Goal: Find specific page/section: Find specific page/section

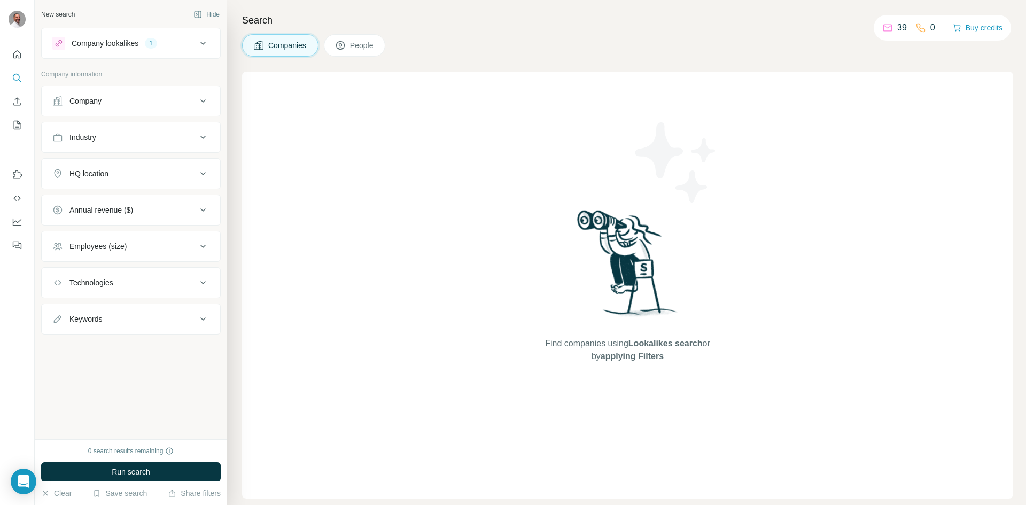
click at [207, 40] on icon at bounding box center [203, 43] width 13 height 13
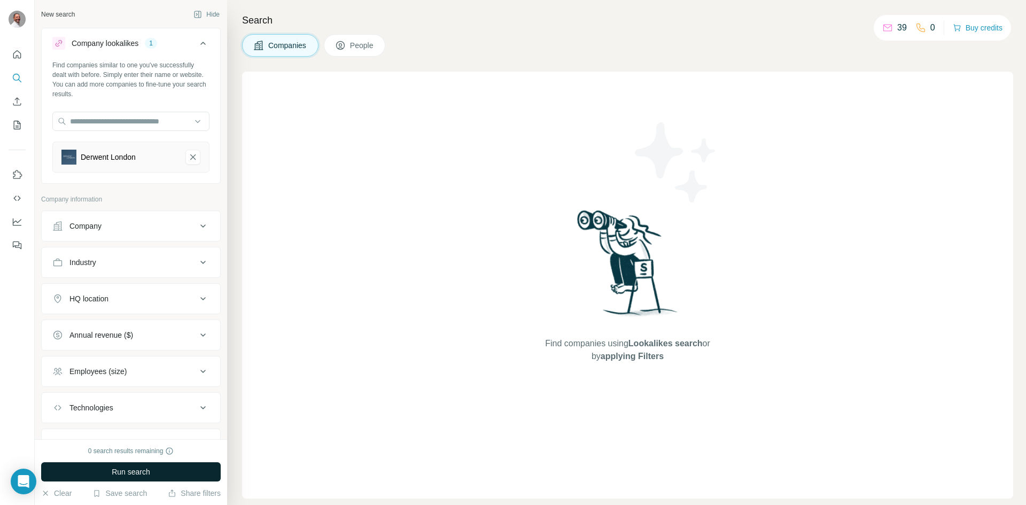
click at [136, 476] on span "Run search" at bounding box center [131, 471] width 38 height 11
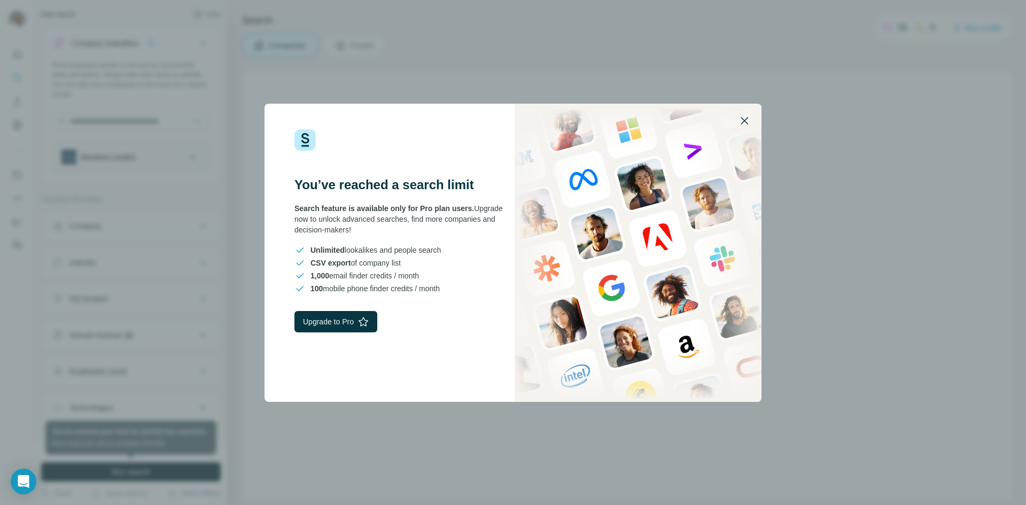
click at [744, 119] on icon "button" at bounding box center [744, 120] width 13 height 13
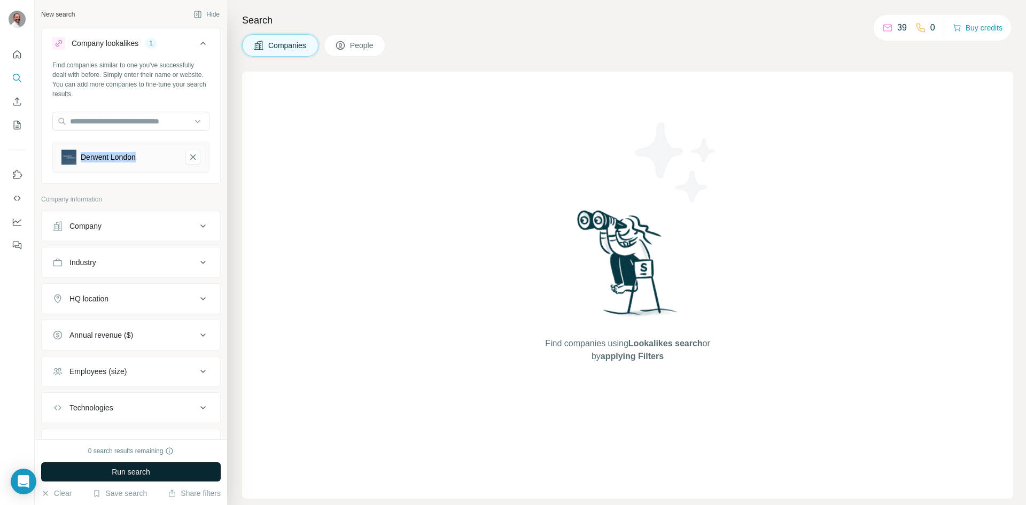
drag, startPoint x: 146, startPoint y: 159, endPoint x: 79, endPoint y: 158, distance: 66.8
click at [79, 158] on div "Derwent London" at bounding box center [118, 157] width 115 height 15
copy div "Derwent London"
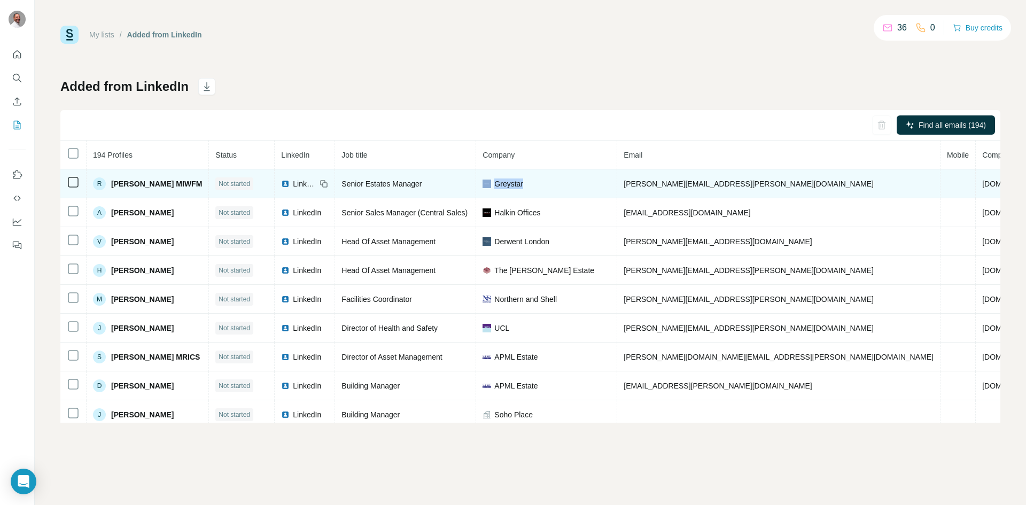
drag, startPoint x: 542, startPoint y: 184, endPoint x: 506, endPoint y: 185, distance: 35.8
click at [506, 185] on div "Greystar" at bounding box center [546, 183] width 128 height 11
copy div "Greystar"
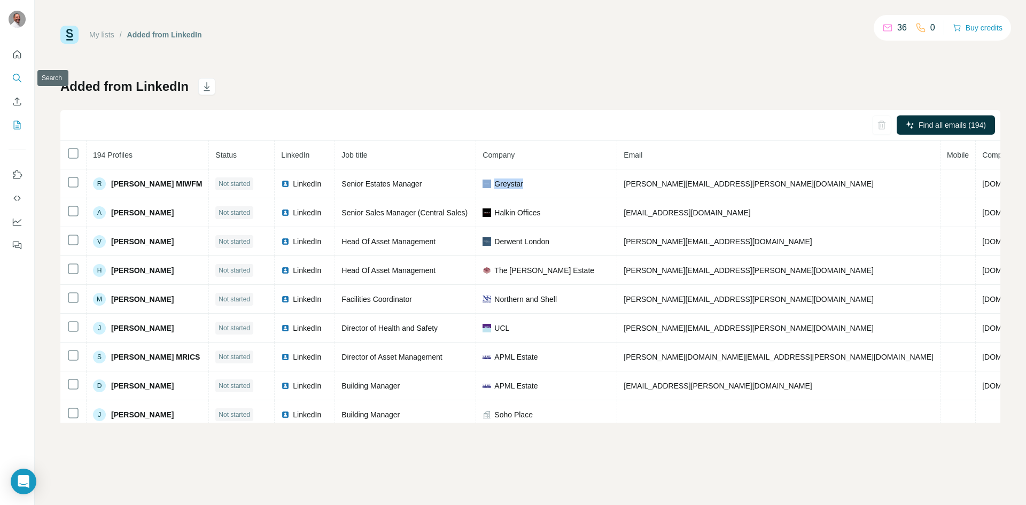
click at [15, 75] on icon "Search" at bounding box center [17, 78] width 11 height 11
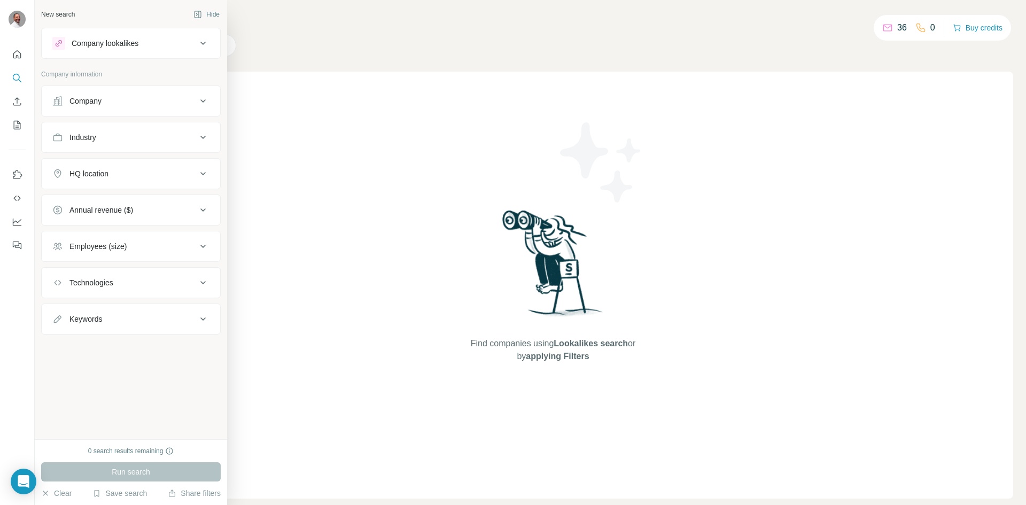
click at [97, 102] on div "Company" at bounding box center [85, 101] width 32 height 11
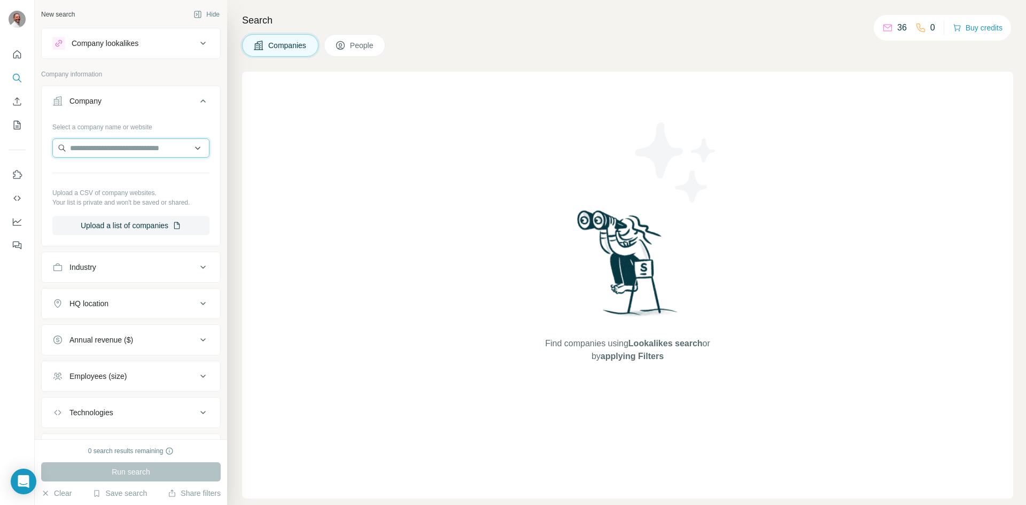
click at [106, 152] on input "text" at bounding box center [130, 147] width 157 height 19
paste input "********"
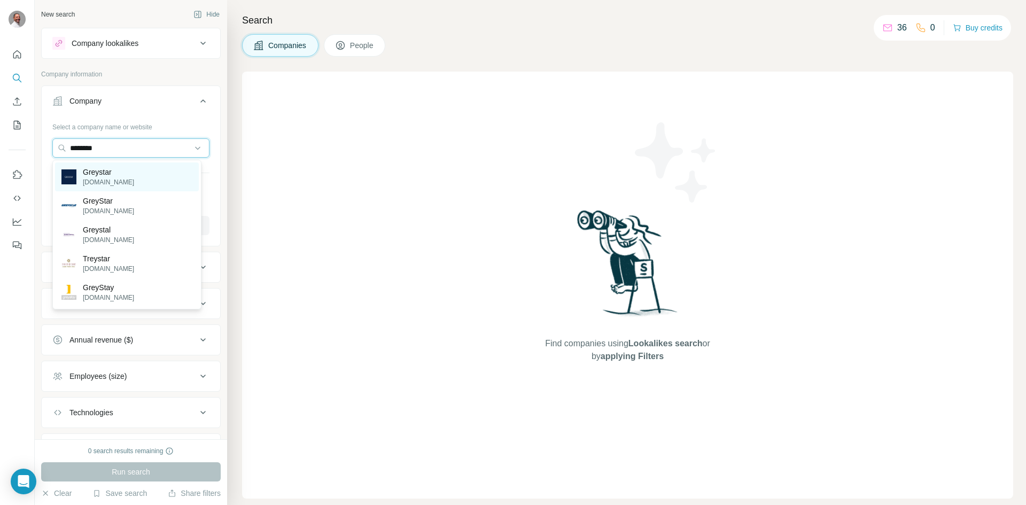
type input "********"
click at [108, 168] on p "Greystar" at bounding box center [108, 172] width 51 height 11
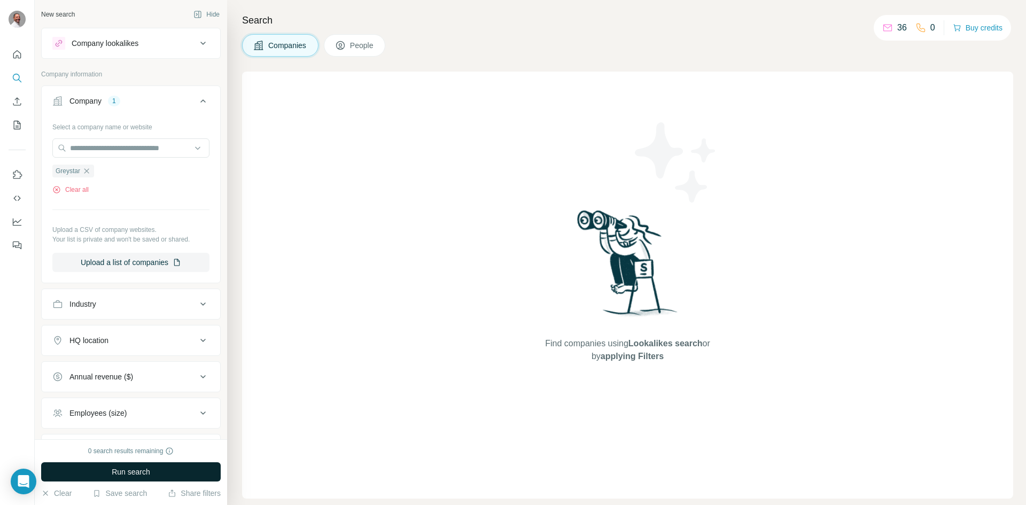
click at [141, 471] on span "Run search" at bounding box center [131, 471] width 38 height 11
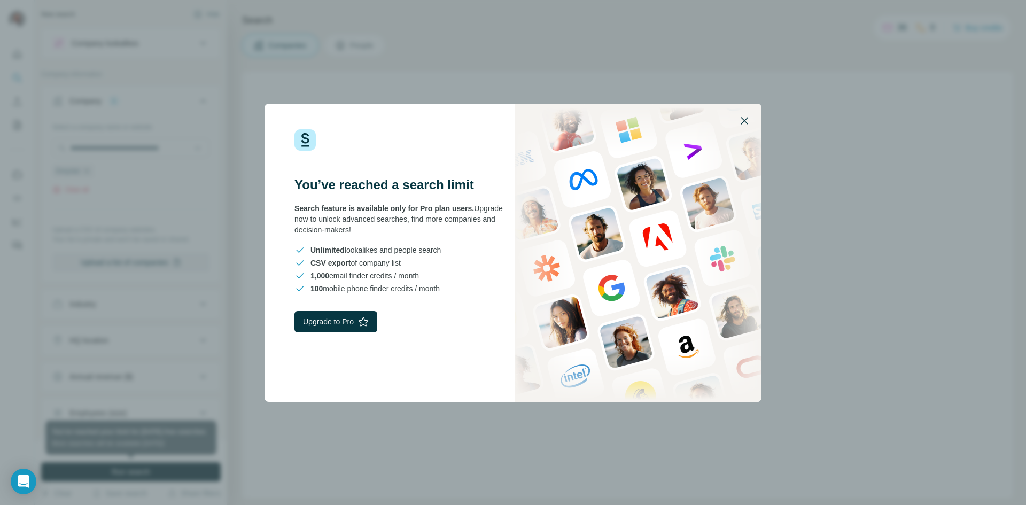
click at [745, 124] on icon "button" at bounding box center [744, 120] width 13 height 13
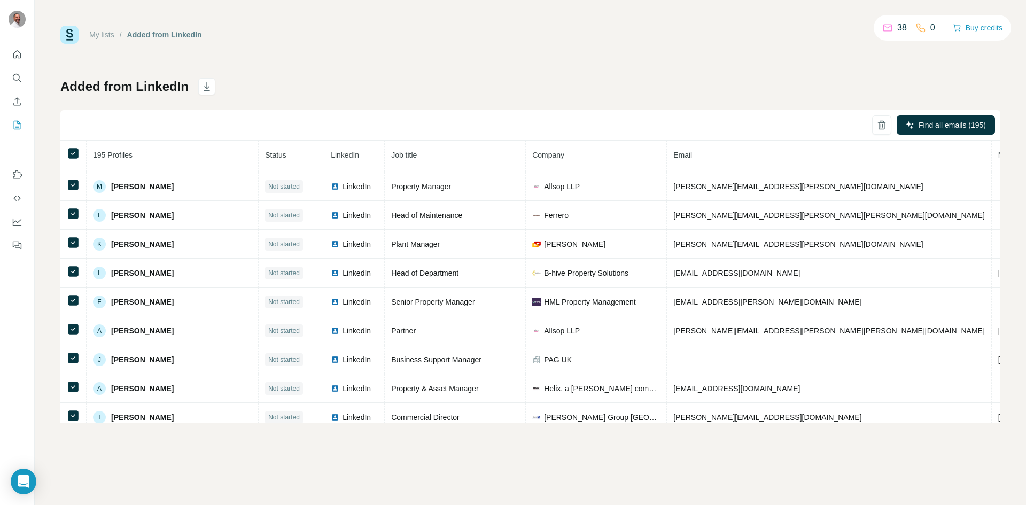
scroll to position [2435, 0]
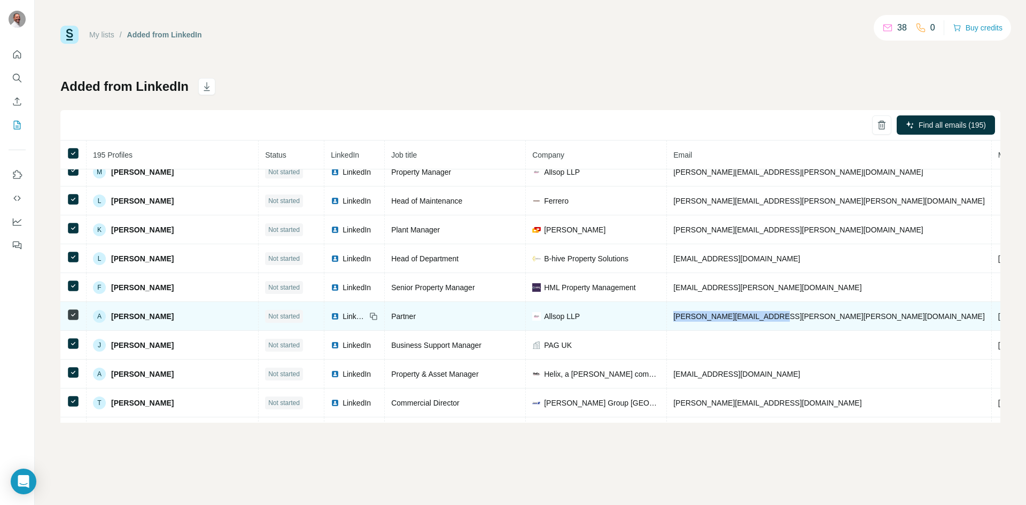
drag, startPoint x: 781, startPoint y: 313, endPoint x: 653, endPoint y: 319, distance: 128.9
click at [667, 319] on td "andrew.hoban@allsop.co.uk" at bounding box center [829, 316] width 325 height 29
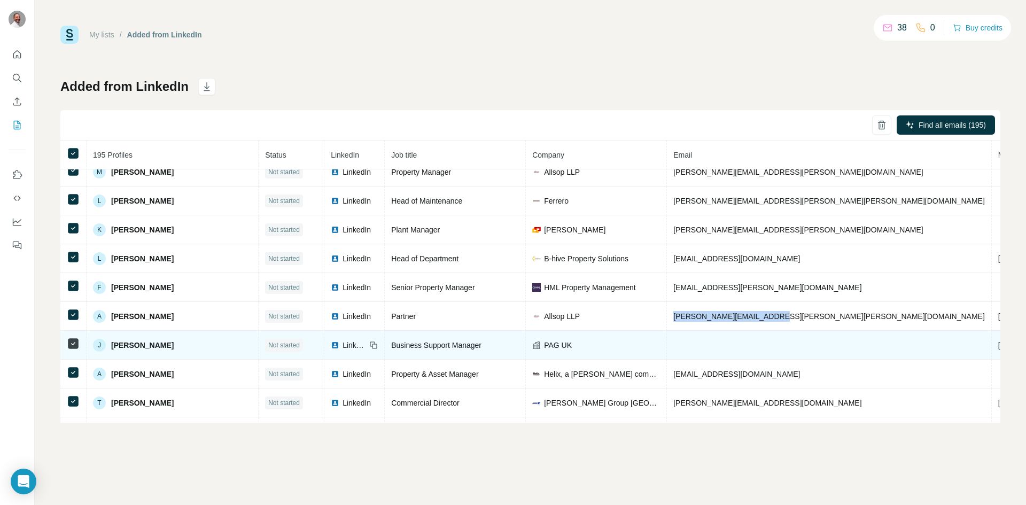
copy span "andrew.hoban@allsop.co.uk"
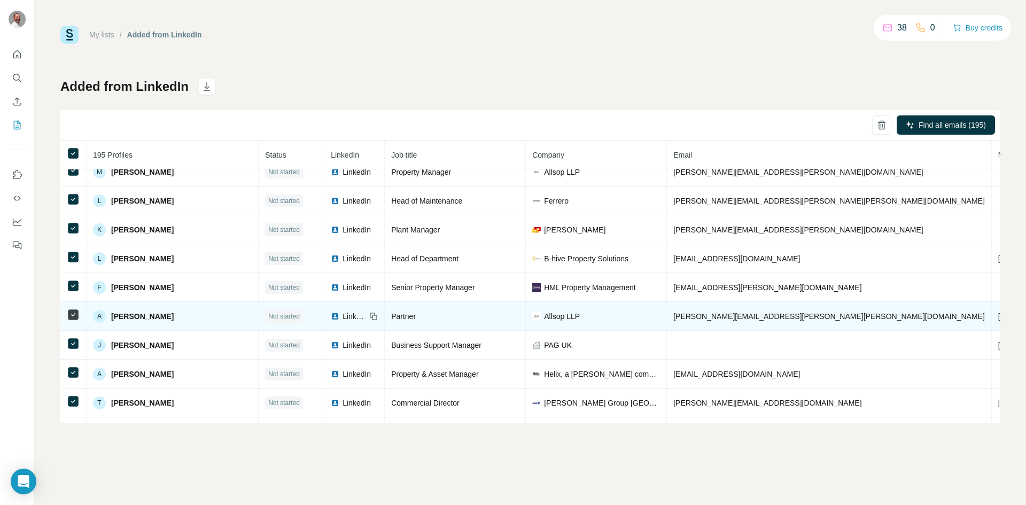
click at [346, 312] on span "LinkedIn" at bounding box center [354, 316] width 24 height 11
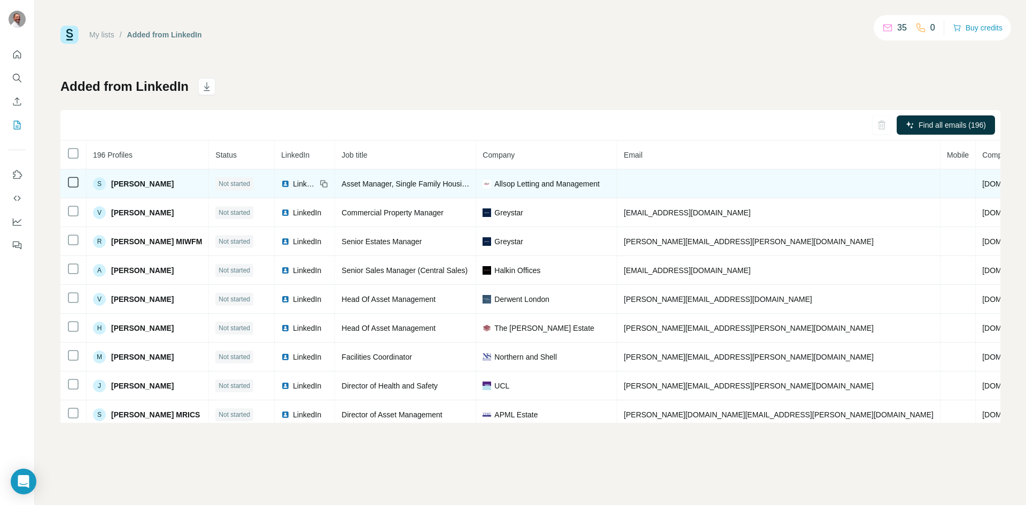
click at [548, 190] on td "Allsop Letting and Management" at bounding box center [546, 183] width 141 height 29
click at [546, 185] on span "Allsop Letting and Management" at bounding box center [546, 183] width 105 height 11
drag, startPoint x: 512, startPoint y: 183, endPoint x: 636, endPoint y: 182, distance: 124.5
click at [636, 182] on tr "S [PERSON_NAME] Not started LinkedIn Asset Manager, Single Family Housing Allso…" at bounding box center [594, 183] width 1069 height 29
copy span "Allsop Letting and Management"
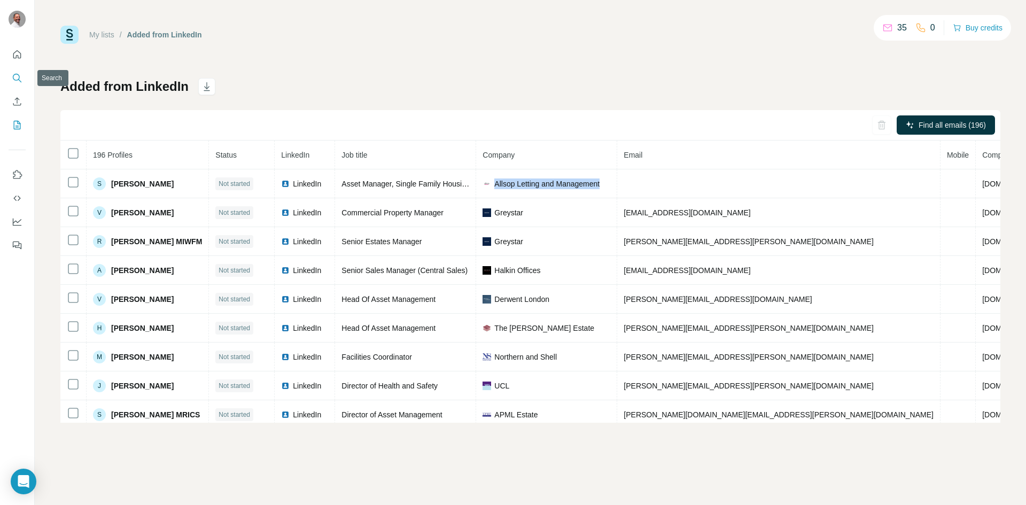
click at [13, 79] on button "Search" at bounding box center [17, 77] width 17 height 19
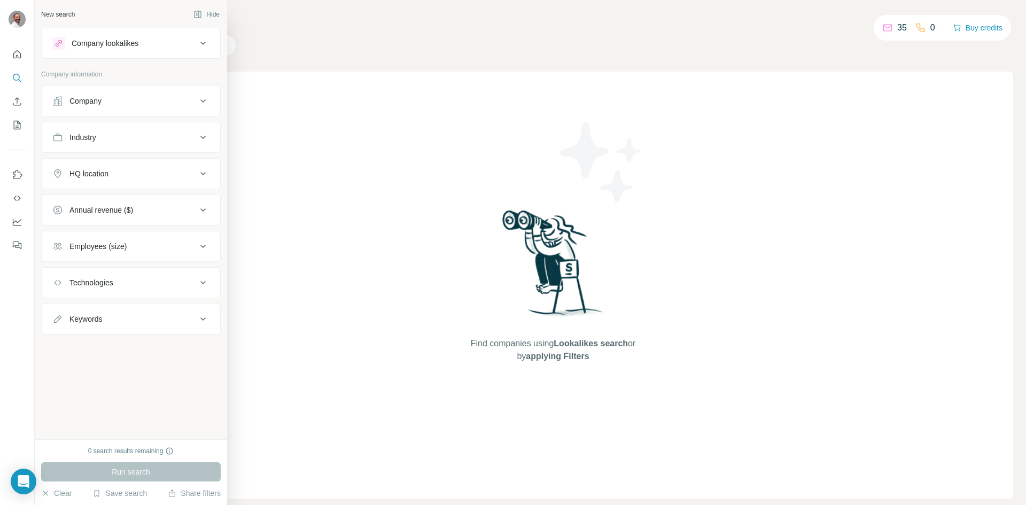
click at [104, 103] on div "Company" at bounding box center [124, 101] width 144 height 11
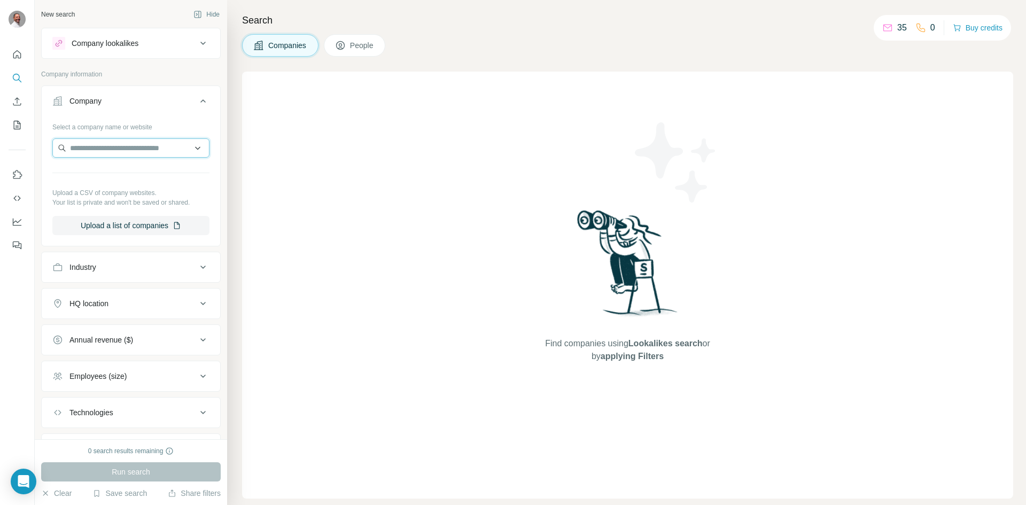
click at [107, 147] on input "text" at bounding box center [130, 147] width 157 height 19
paste input "**********"
type input "**********"
click at [189, 150] on input "**********" at bounding box center [126, 147] width 149 height 19
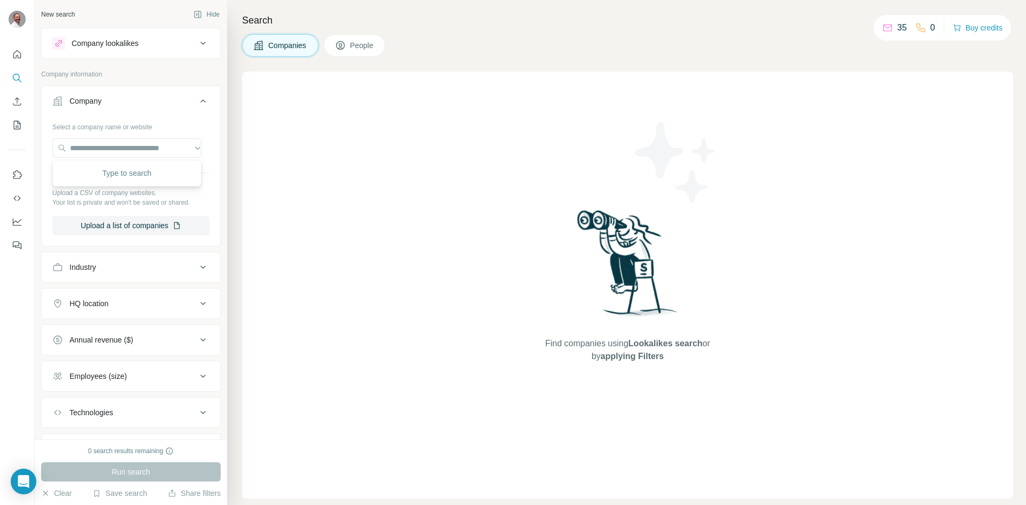
scroll to position [0, 0]
click at [142, 173] on div "Type to search" at bounding box center [127, 172] width 144 height 21
click at [140, 222] on button "Upload a list of companies" at bounding box center [130, 225] width 157 height 19
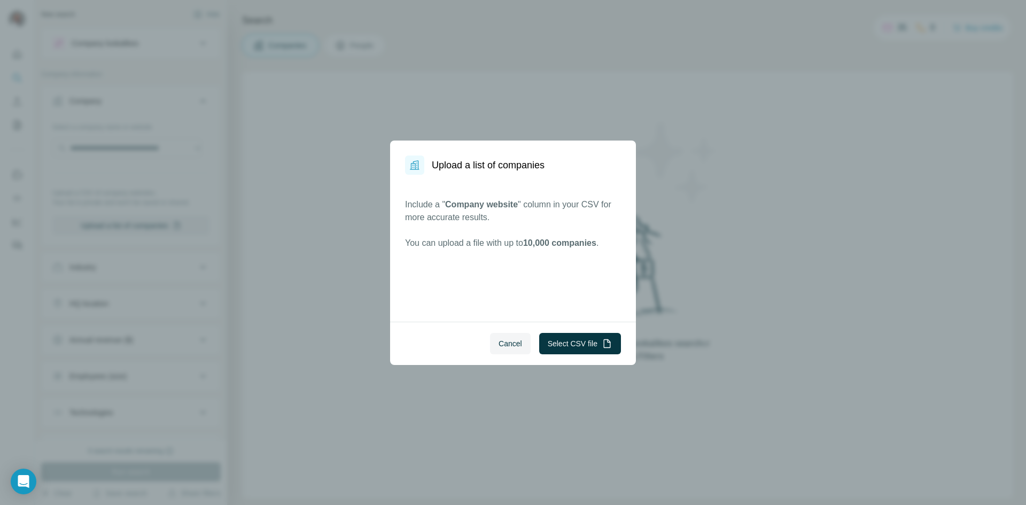
click at [553, 355] on div "Cancel Select CSV file" at bounding box center [513, 343] width 246 height 43
click at [541, 337] on button "Select CSV file" at bounding box center [580, 343] width 82 height 21
click at [522, 346] on button "Cancel" at bounding box center [510, 343] width 41 height 21
